Goal: Task Accomplishment & Management: Complete application form

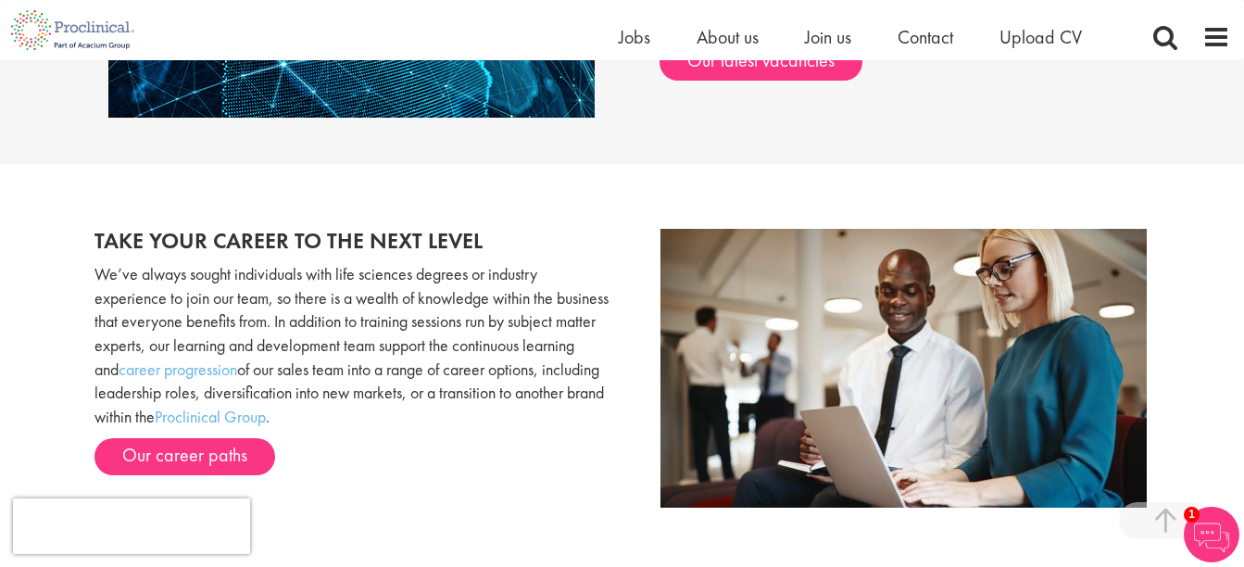
scroll to position [1609, 0]
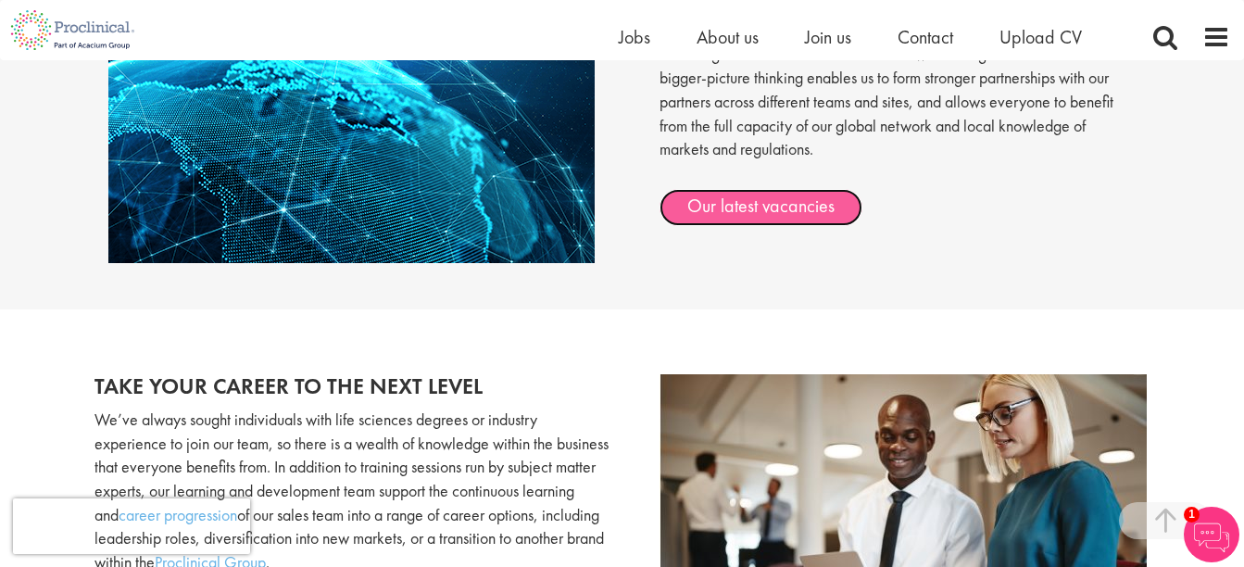
click at [812, 211] on link "Our latest vacancies" at bounding box center [760, 207] width 203 height 37
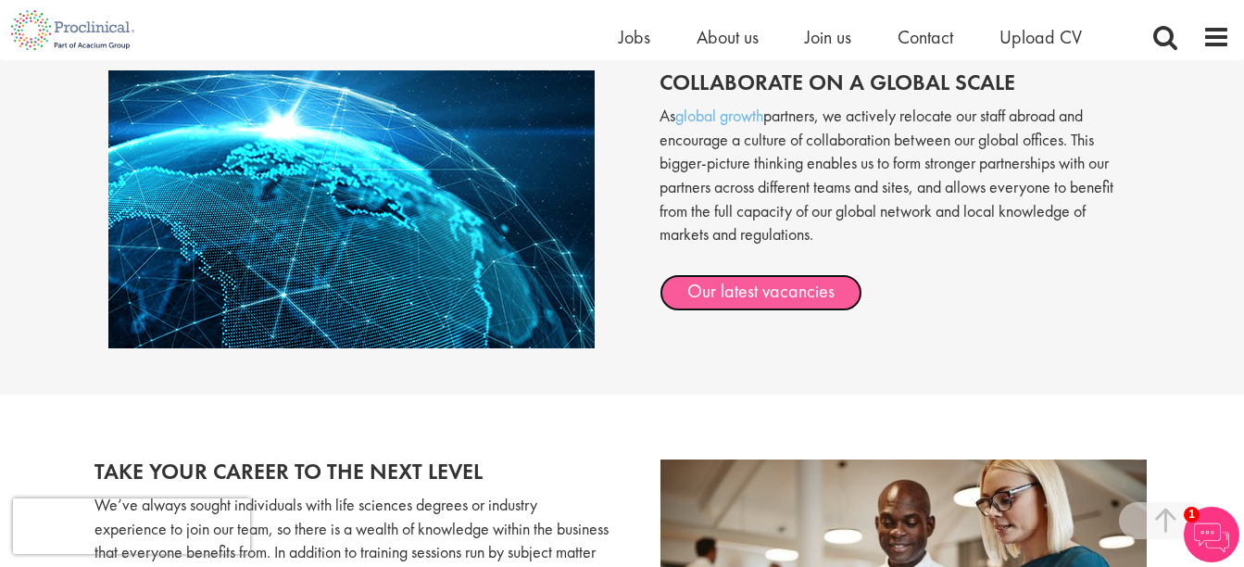
scroll to position [1516, 0]
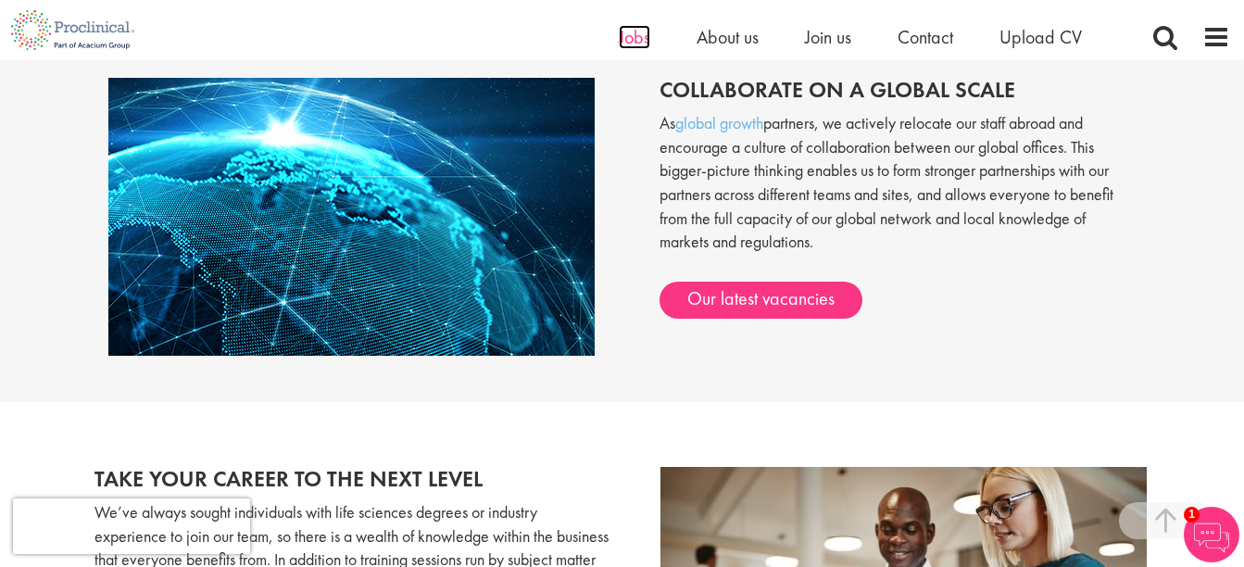
click at [634, 37] on span "Jobs" at bounding box center [634, 37] width 31 height 24
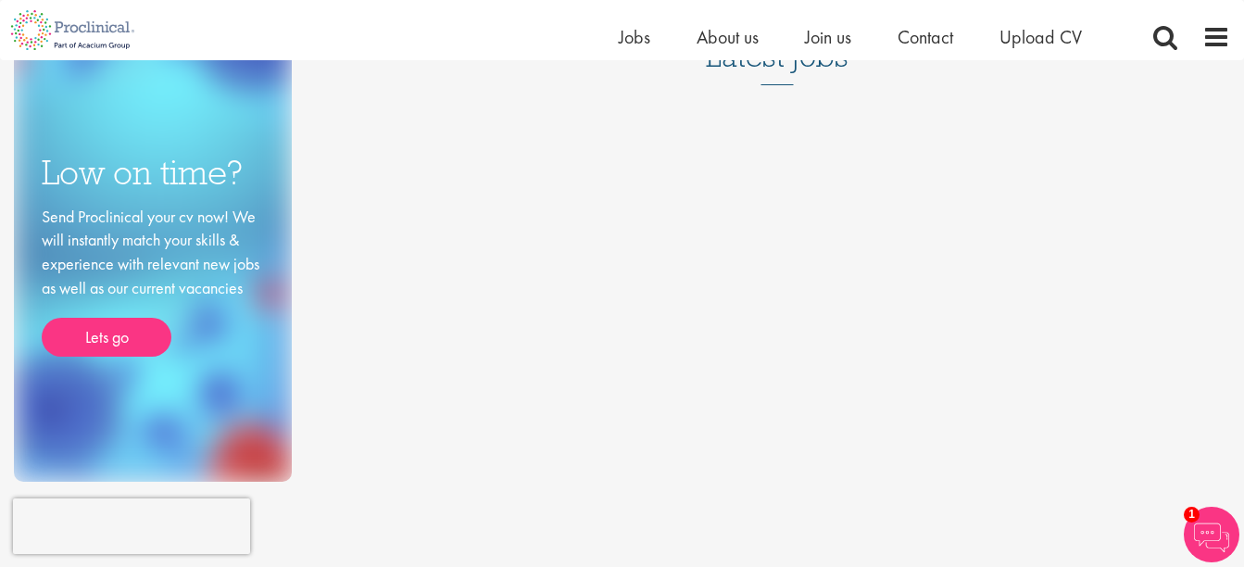
scroll to position [185, 0]
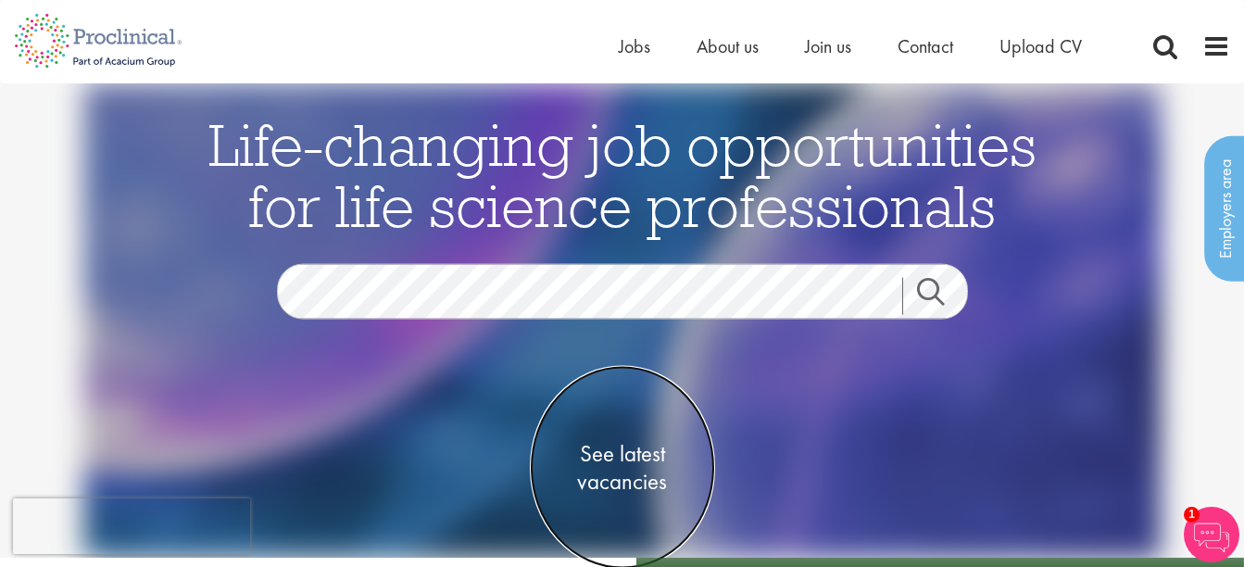
click at [622, 452] on span "See latest vacancies" at bounding box center [622, 467] width 185 height 56
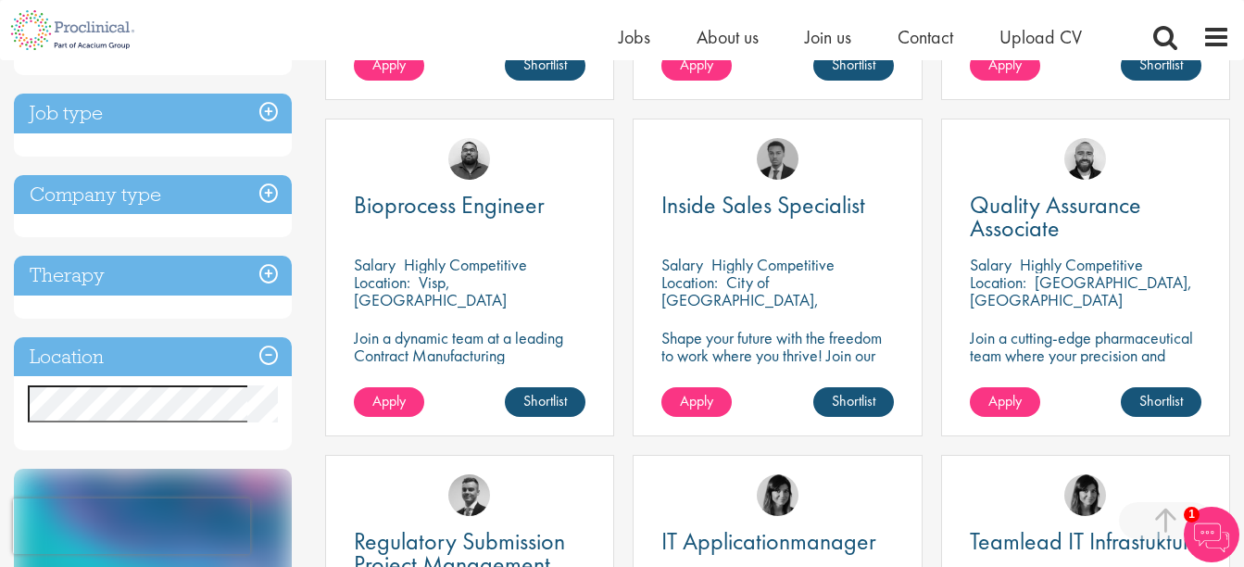
scroll to position [741, 0]
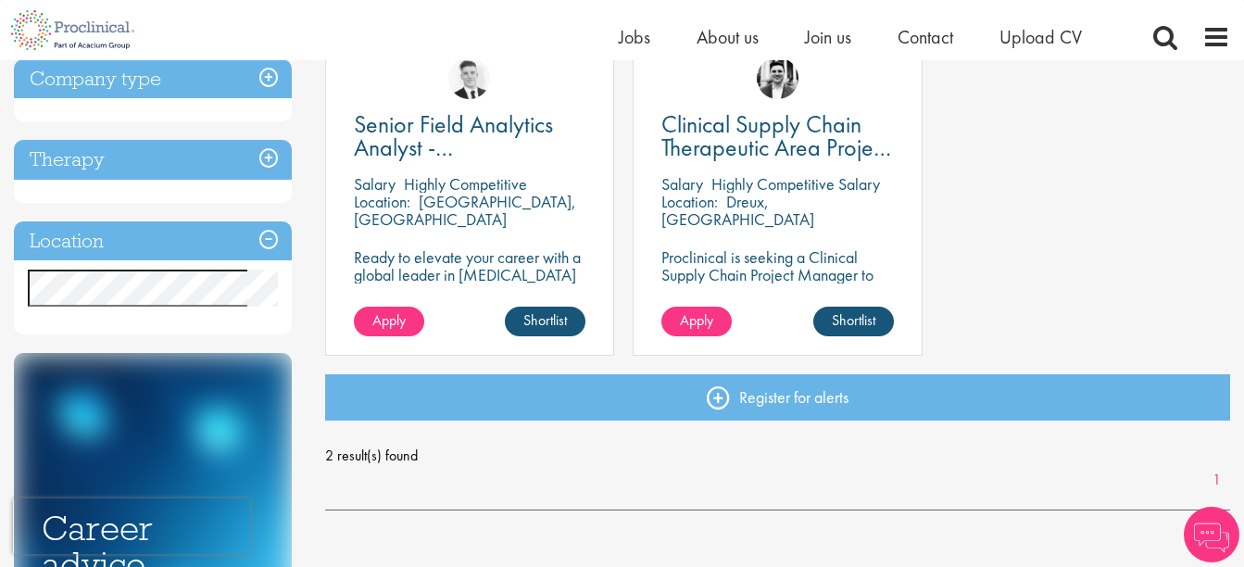
scroll to position [556, 0]
